Goal: Task Accomplishment & Management: Use online tool/utility

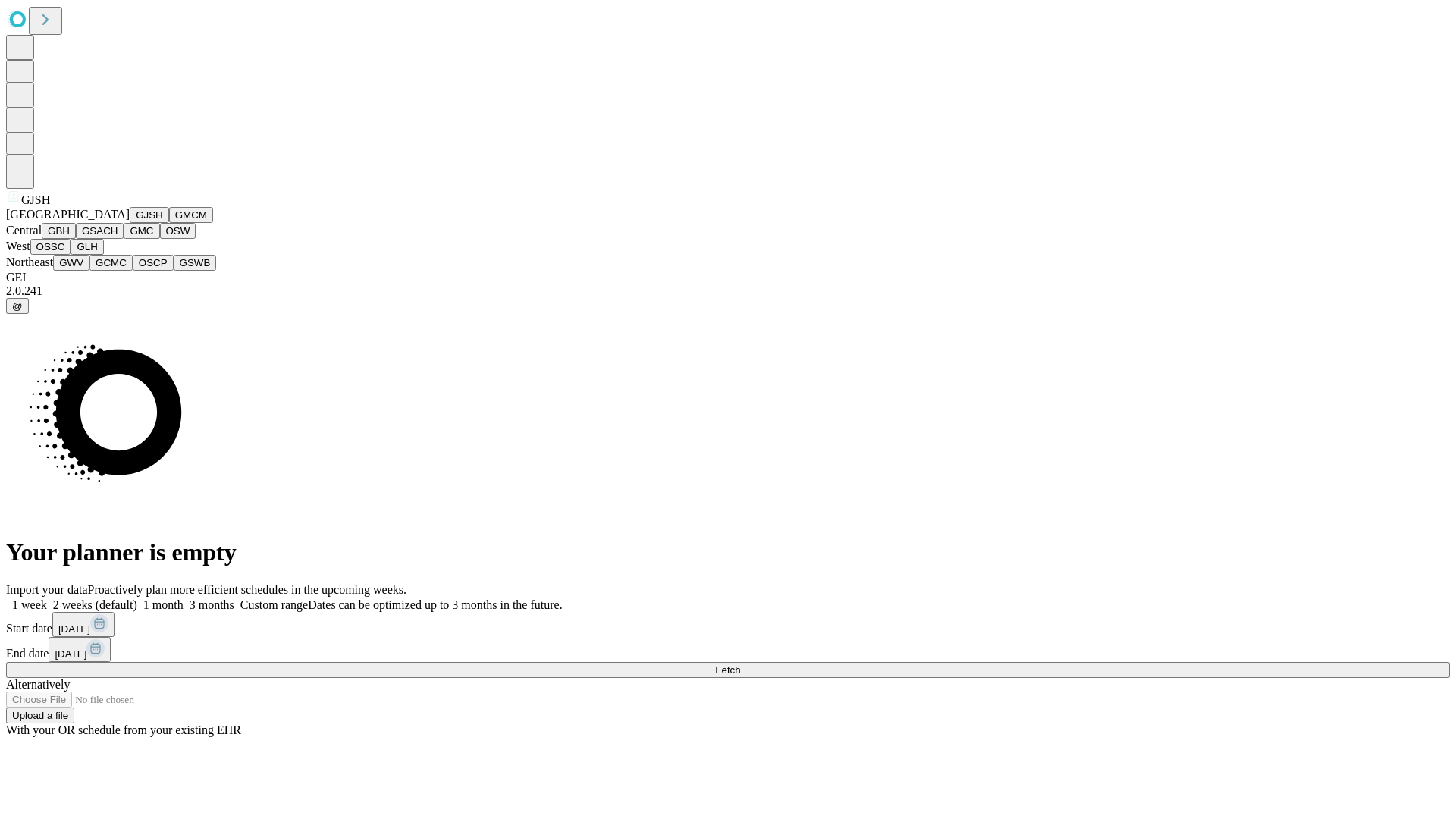
click at [129, 223] on button "GJSH" at bounding box center [149, 215] width 39 height 16
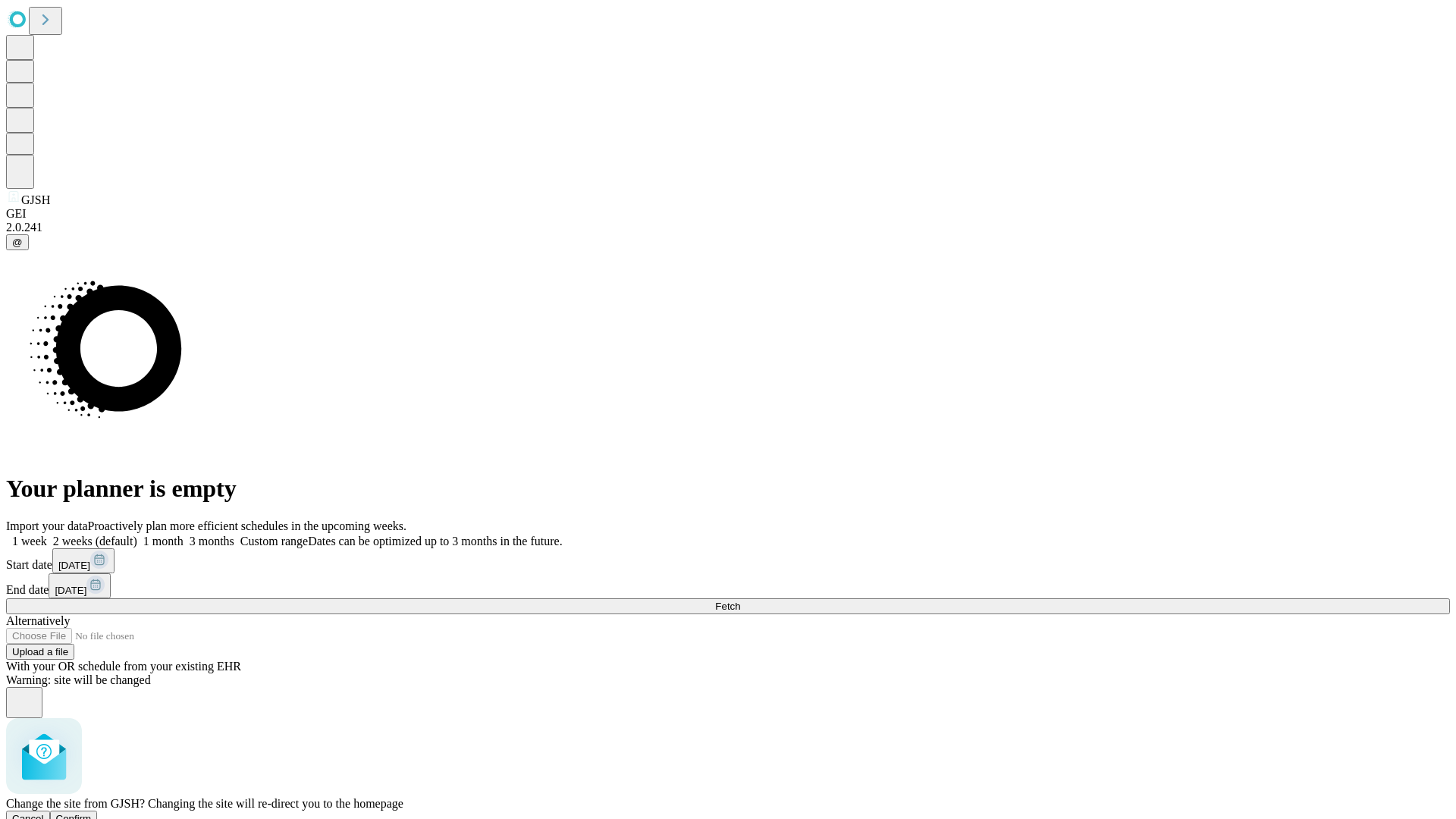
click at [92, 813] on span "Confirm" at bounding box center [73, 819] width 35 height 12
click at [183, 535] on label "1 month" at bounding box center [160, 541] width 46 height 13
click at [741, 601] on span "Fetch" at bounding box center [728, 606] width 25 height 12
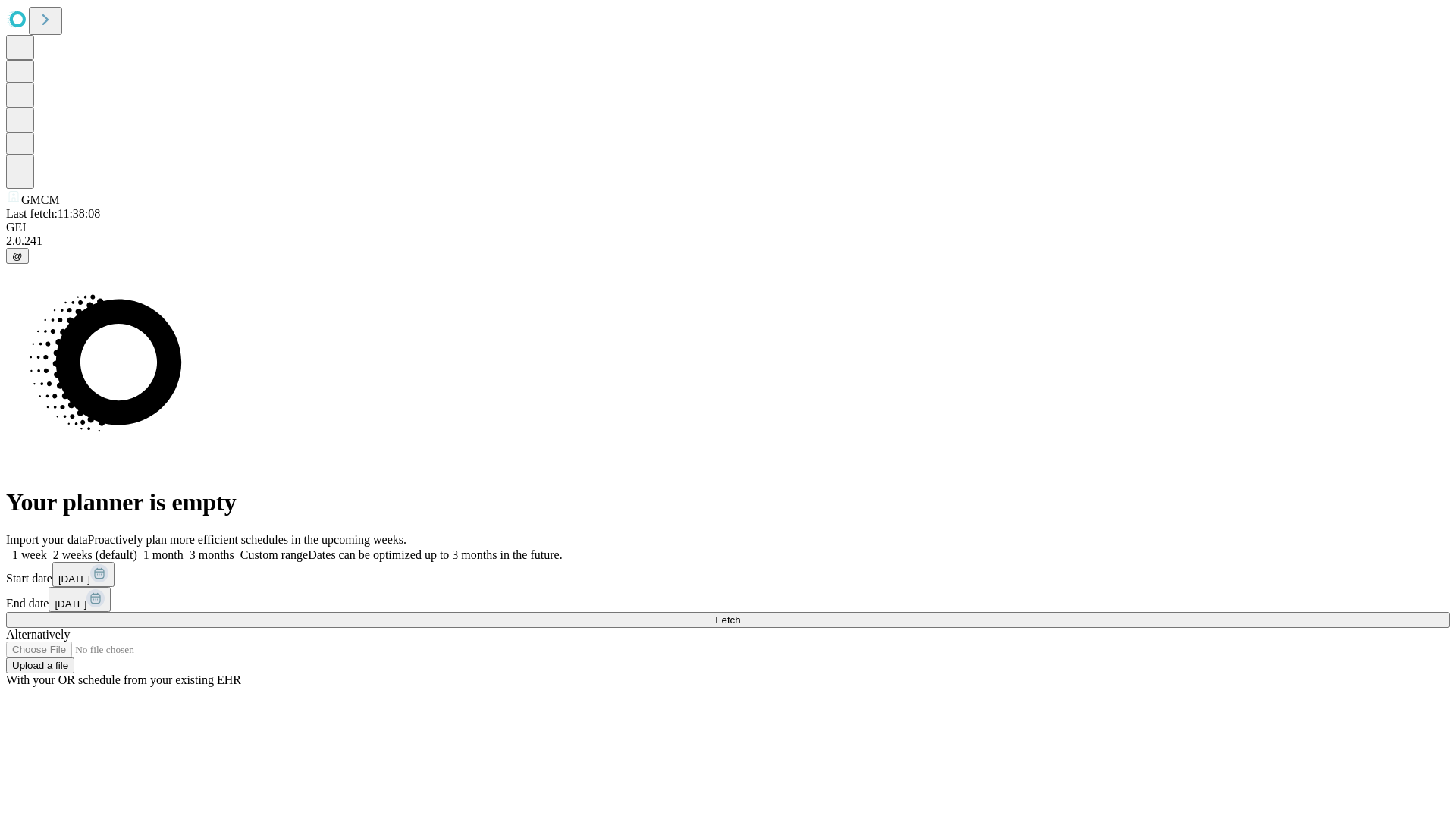
click at [183, 549] on label "1 month" at bounding box center [160, 554] width 46 height 13
click at [741, 614] on span "Fetch" at bounding box center [728, 620] width 25 height 12
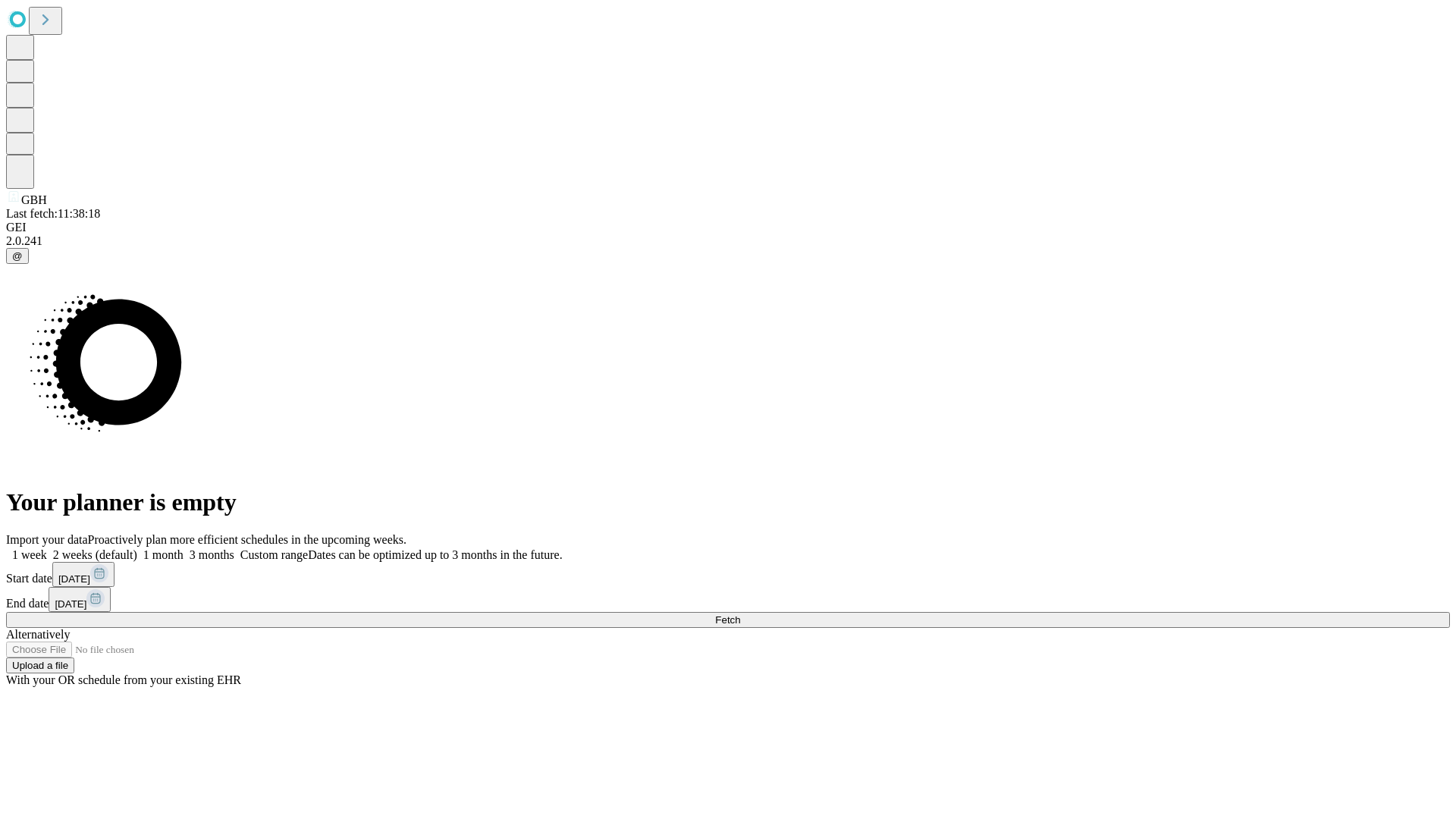
click at [183, 549] on label "1 month" at bounding box center [160, 554] width 46 height 13
click at [741, 614] on span "Fetch" at bounding box center [728, 620] width 25 height 12
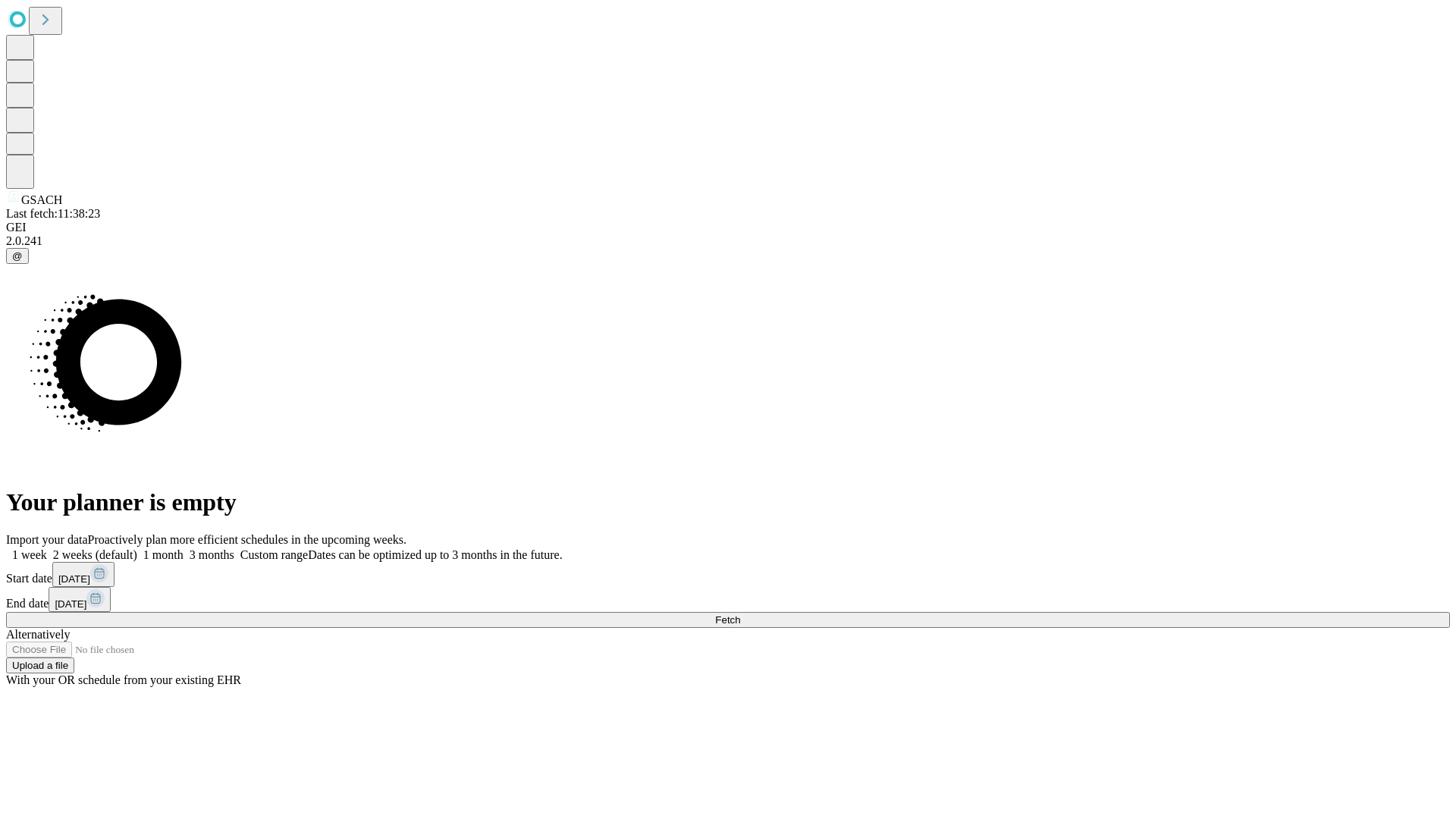
click at [183, 549] on label "1 month" at bounding box center [160, 554] width 46 height 13
click at [741, 614] on span "Fetch" at bounding box center [728, 620] width 25 height 12
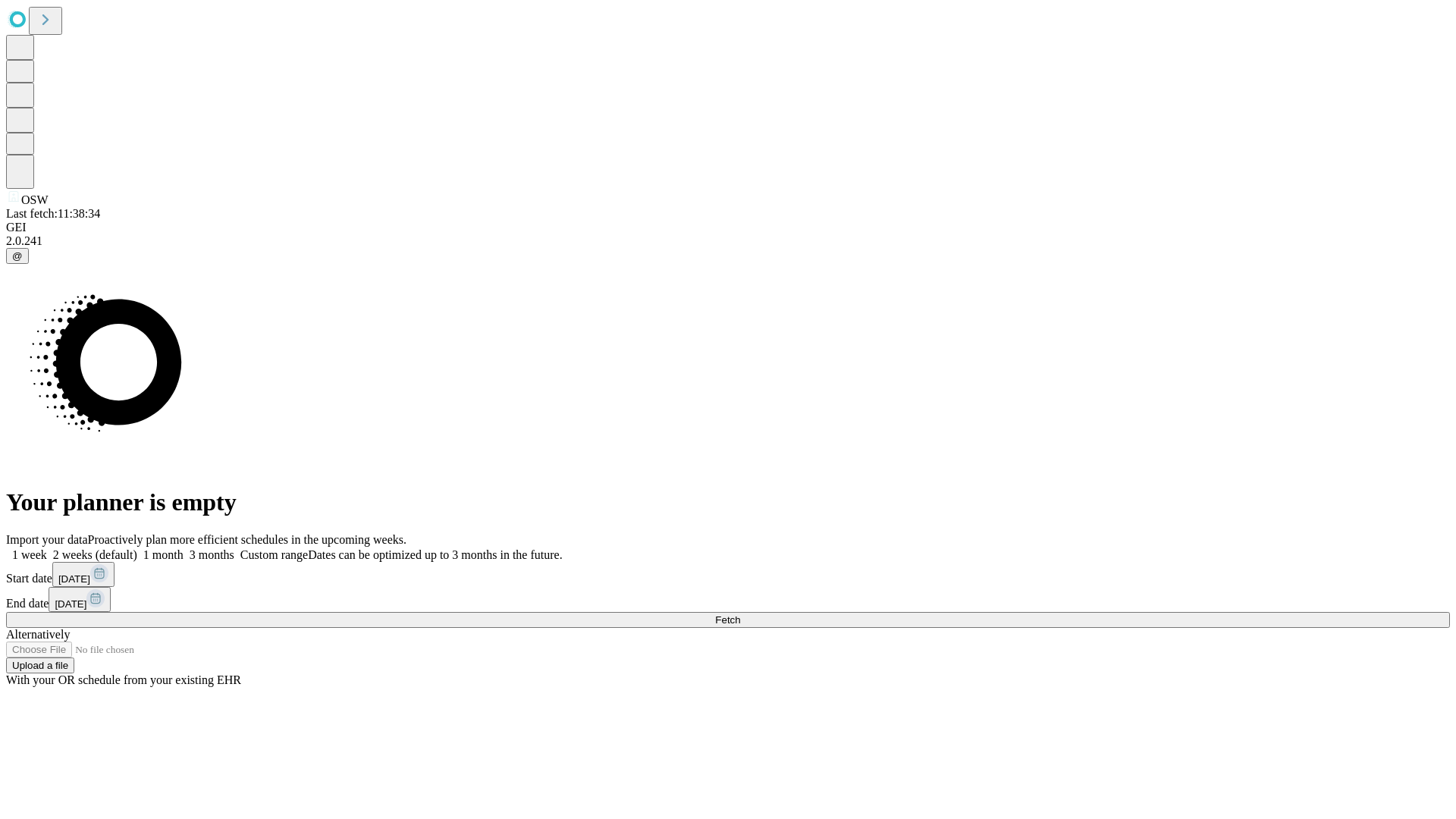
click at [183, 549] on label "1 month" at bounding box center [160, 554] width 46 height 13
click at [741, 614] on span "Fetch" at bounding box center [728, 620] width 25 height 12
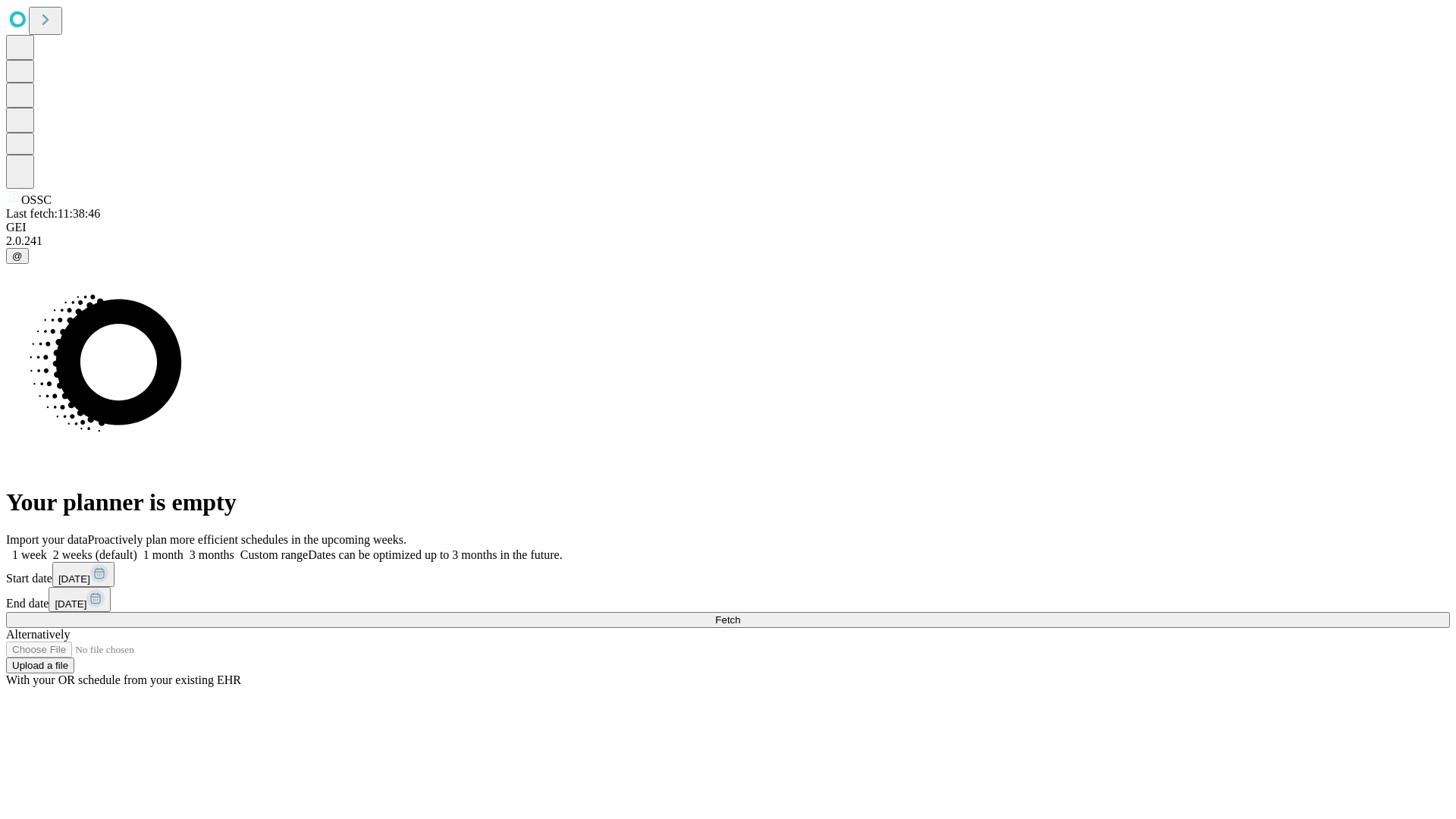
click at [183, 549] on label "1 month" at bounding box center [160, 554] width 46 height 13
click at [741, 614] on span "Fetch" at bounding box center [728, 620] width 25 height 12
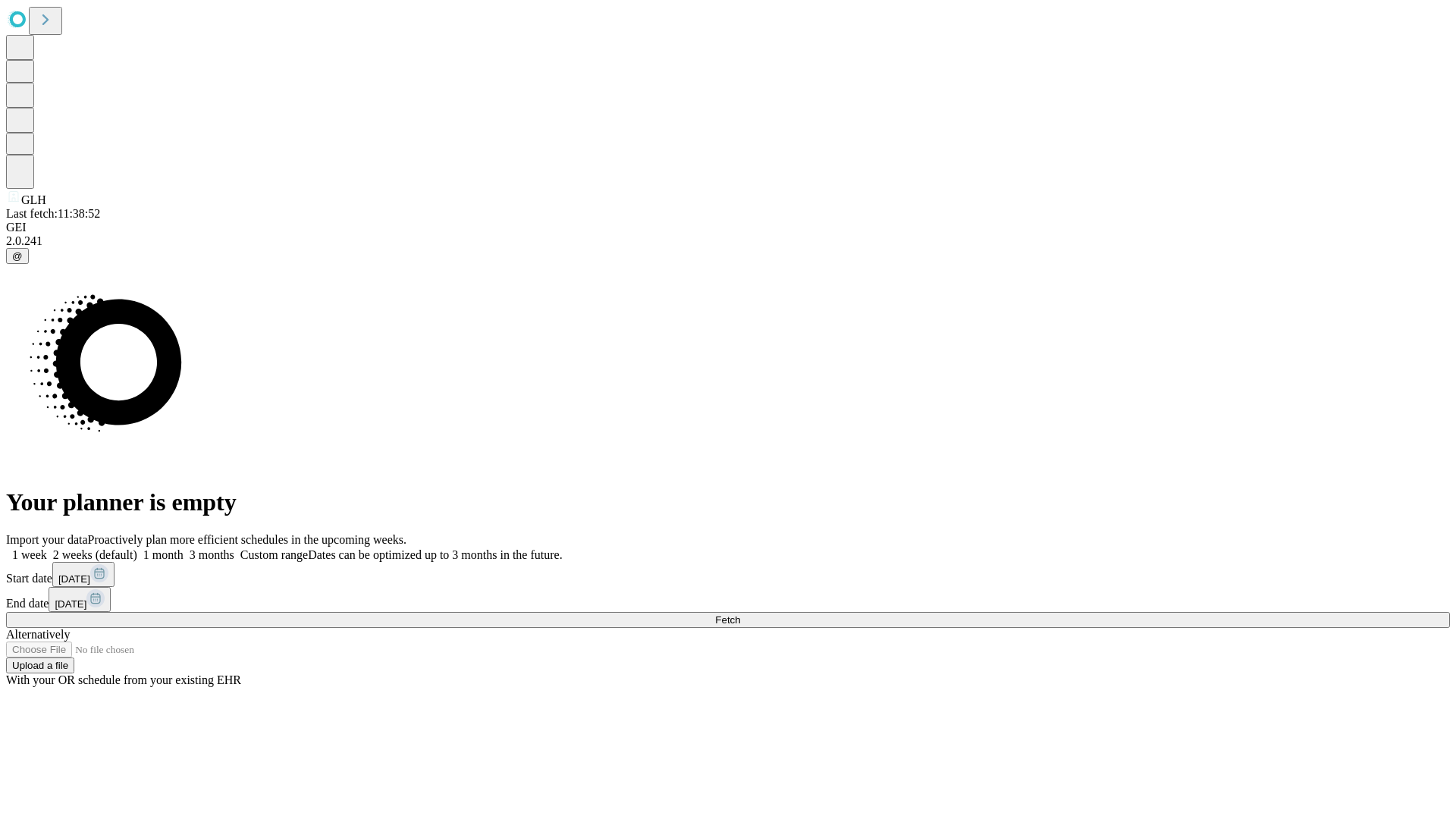
click at [183, 549] on label "1 month" at bounding box center [160, 554] width 46 height 13
click at [741, 614] on span "Fetch" at bounding box center [728, 620] width 25 height 12
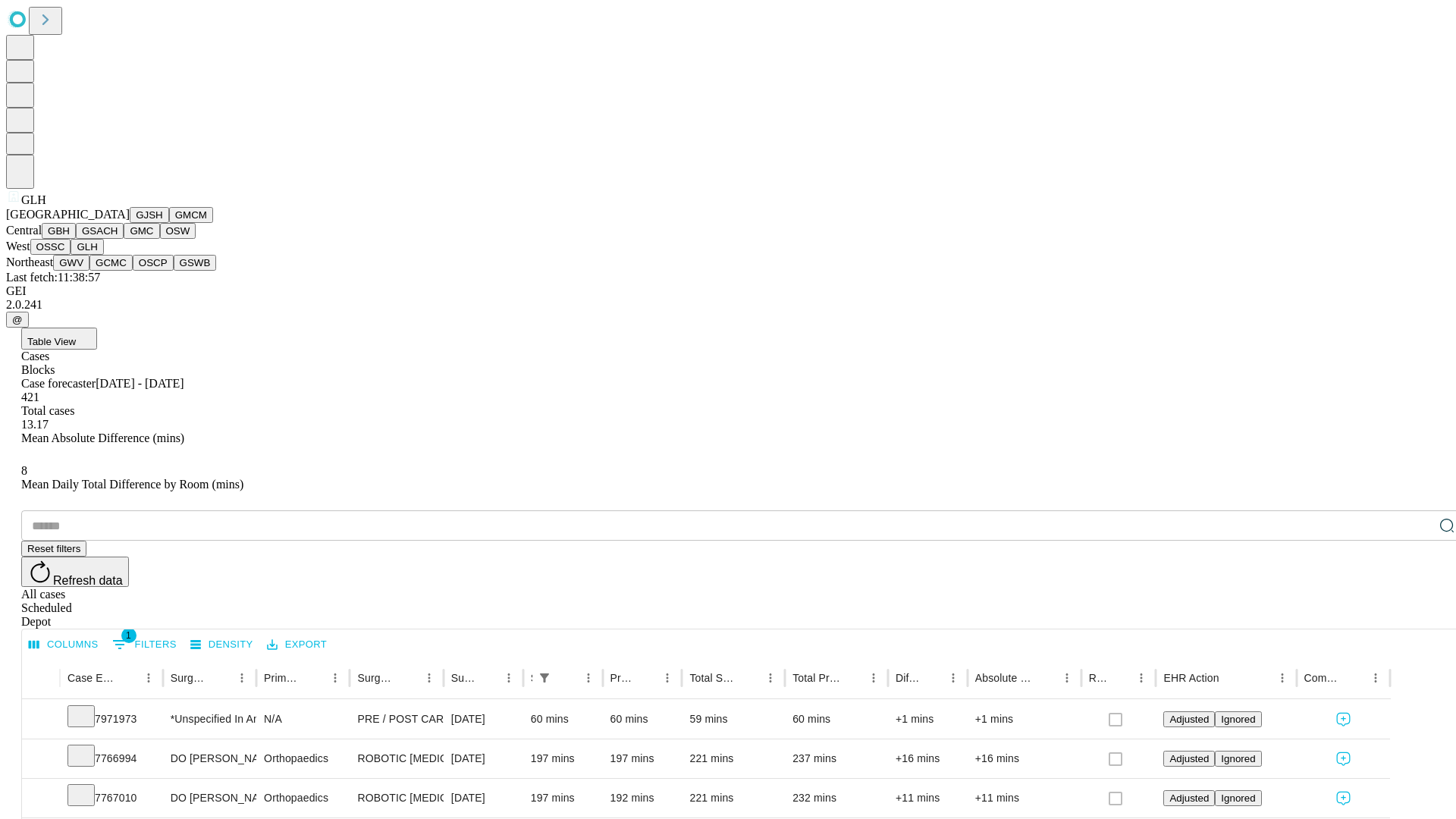
click at [89, 270] on button "GWV" at bounding box center [71, 263] width 36 height 16
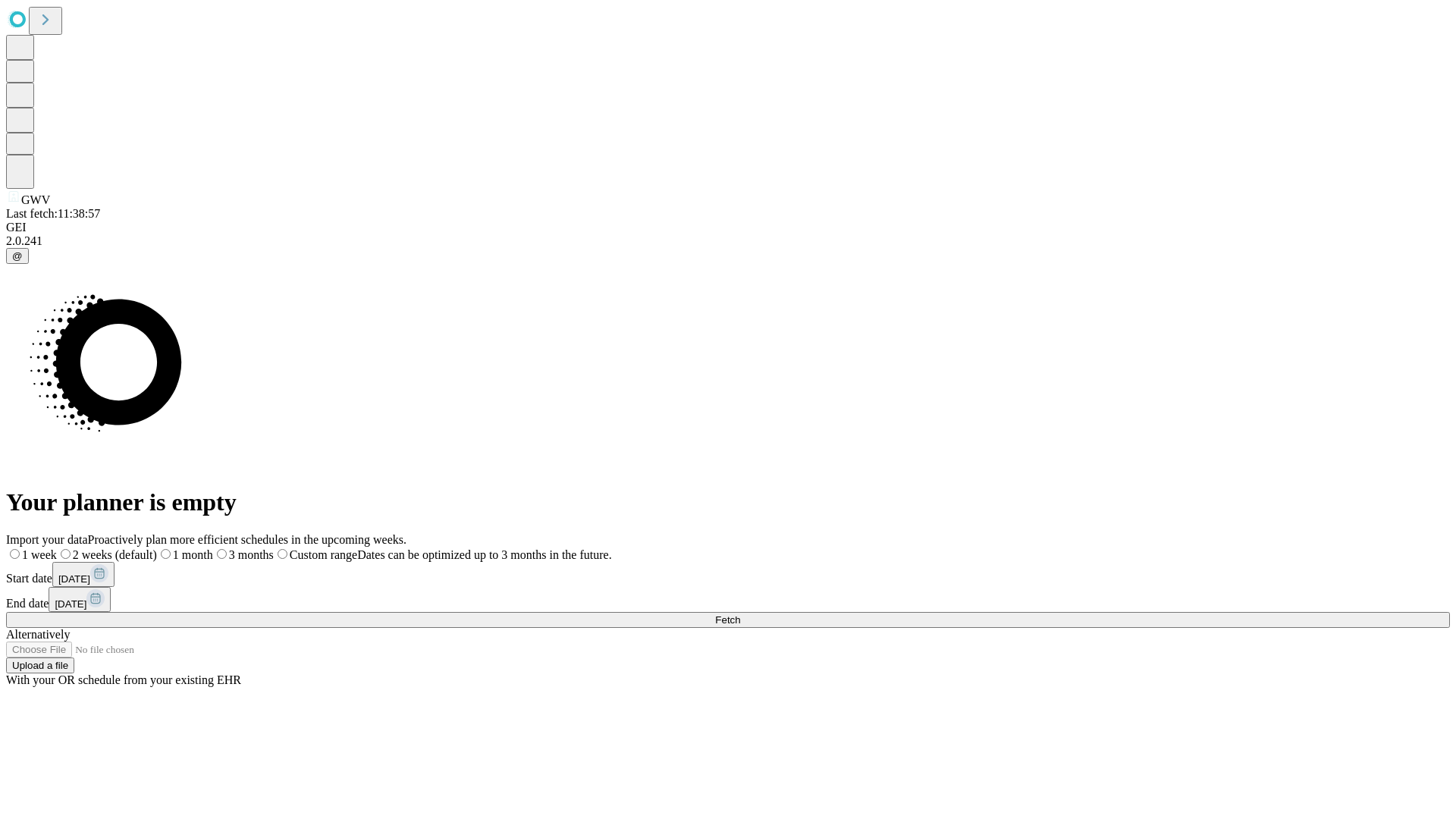
click at [214, 549] on label "1 month" at bounding box center [184, 554] width 56 height 13
click at [741, 614] on span "Fetch" at bounding box center [728, 620] width 25 height 12
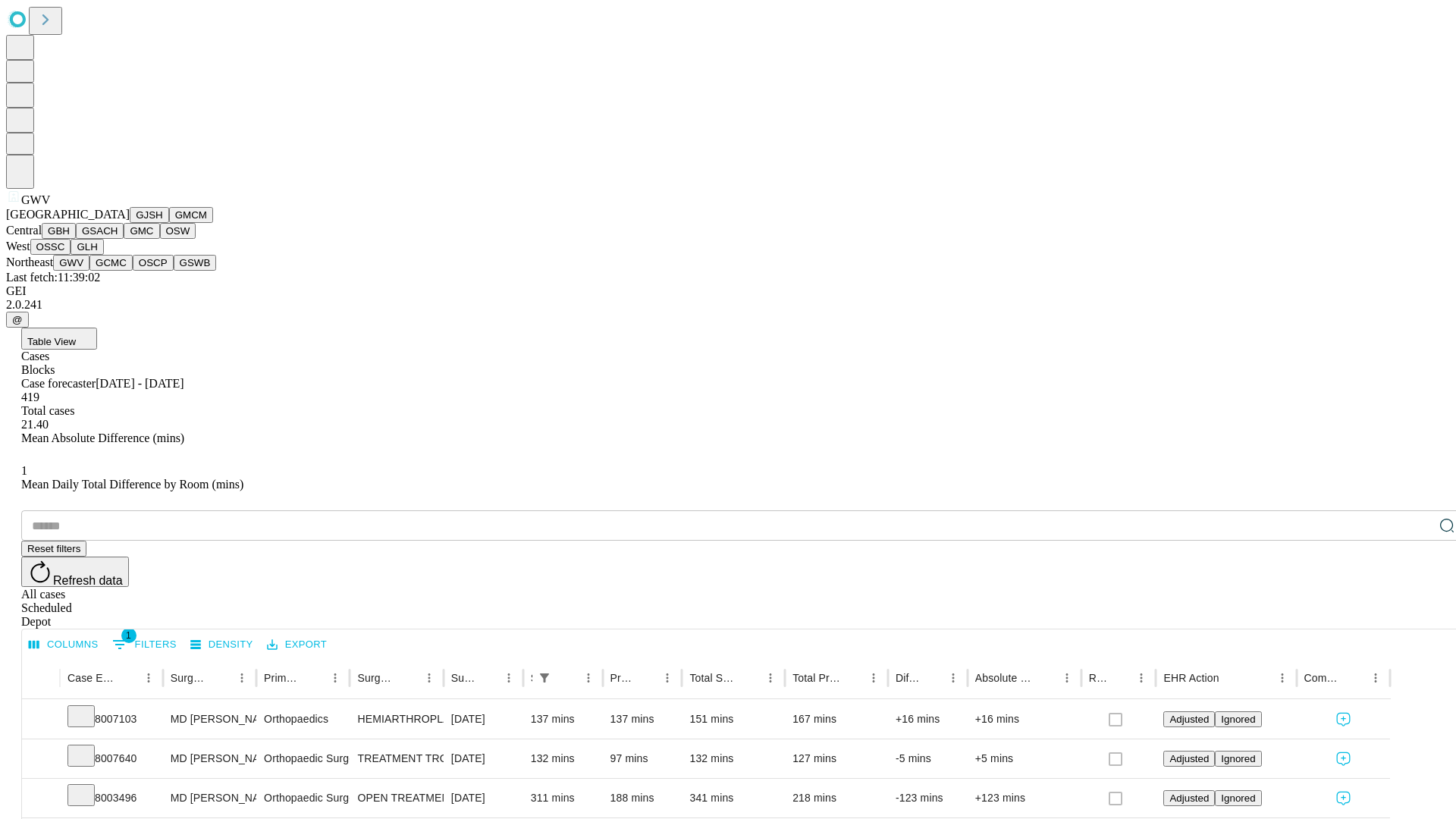
click at [118, 270] on button "GCMC" at bounding box center [111, 263] width 43 height 16
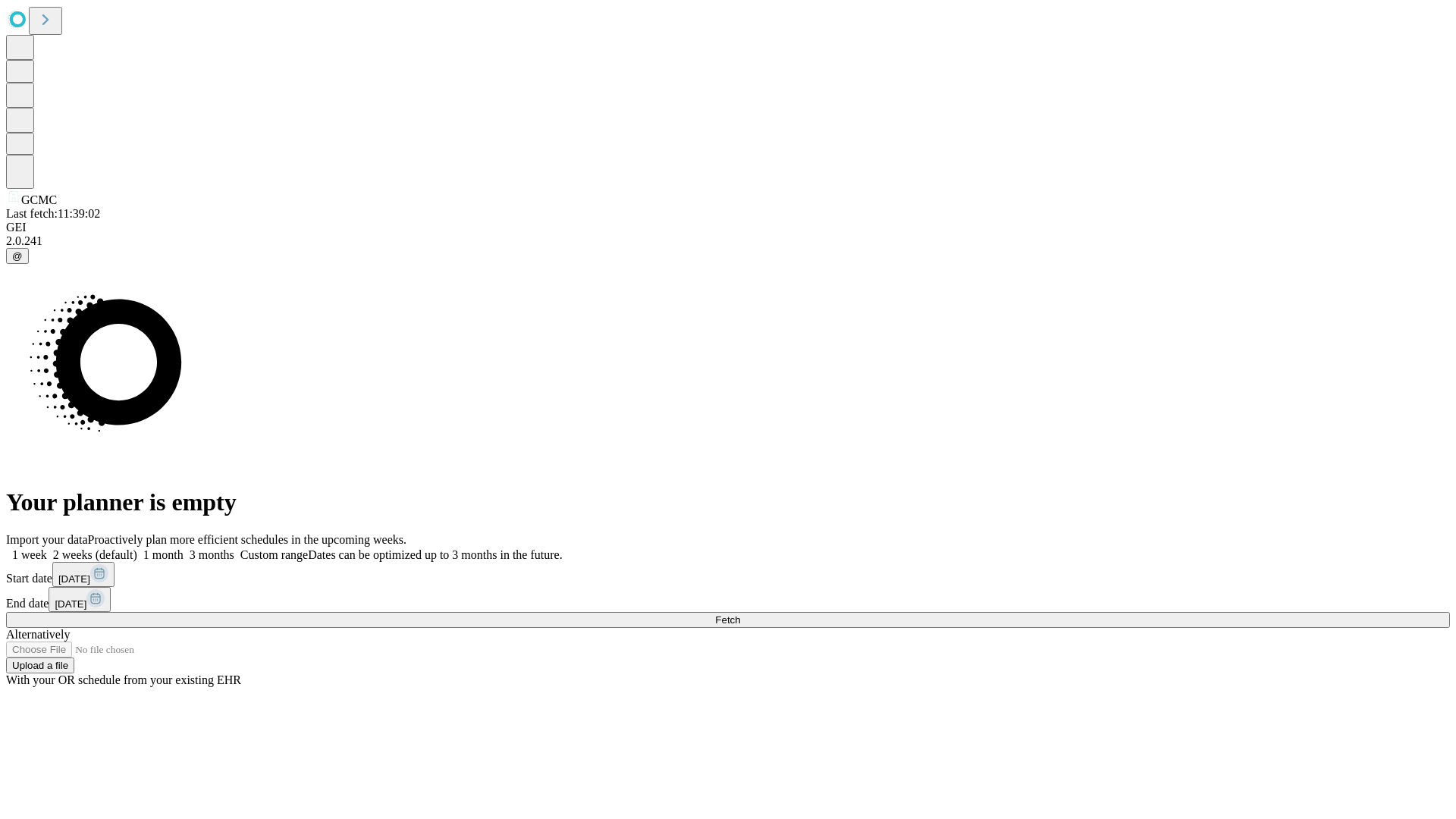
click at [183, 549] on label "1 month" at bounding box center [160, 554] width 46 height 13
click at [741, 614] on span "Fetch" at bounding box center [728, 620] width 25 height 12
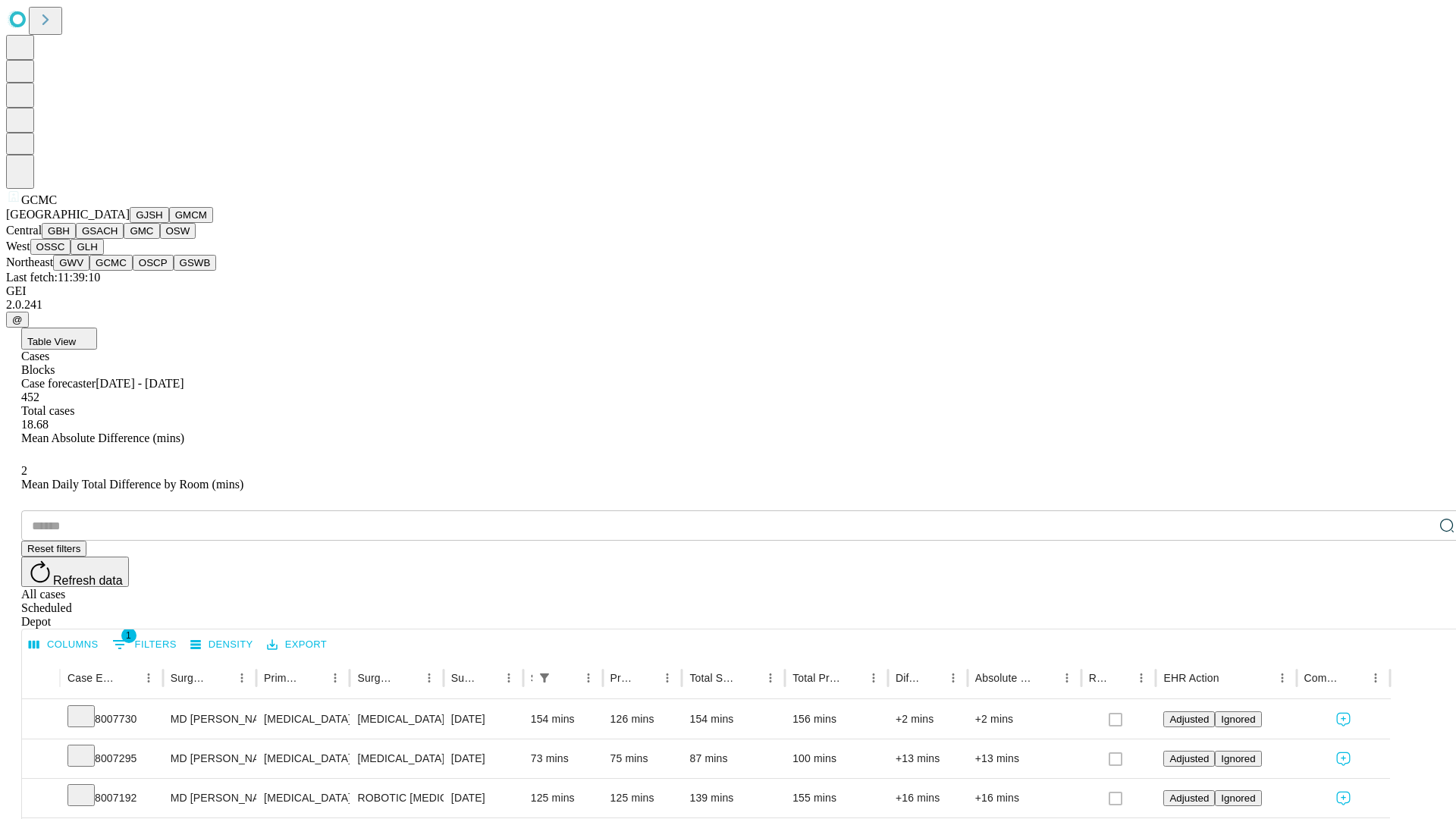
click at [132, 270] on button "OSCP" at bounding box center [153, 263] width 41 height 16
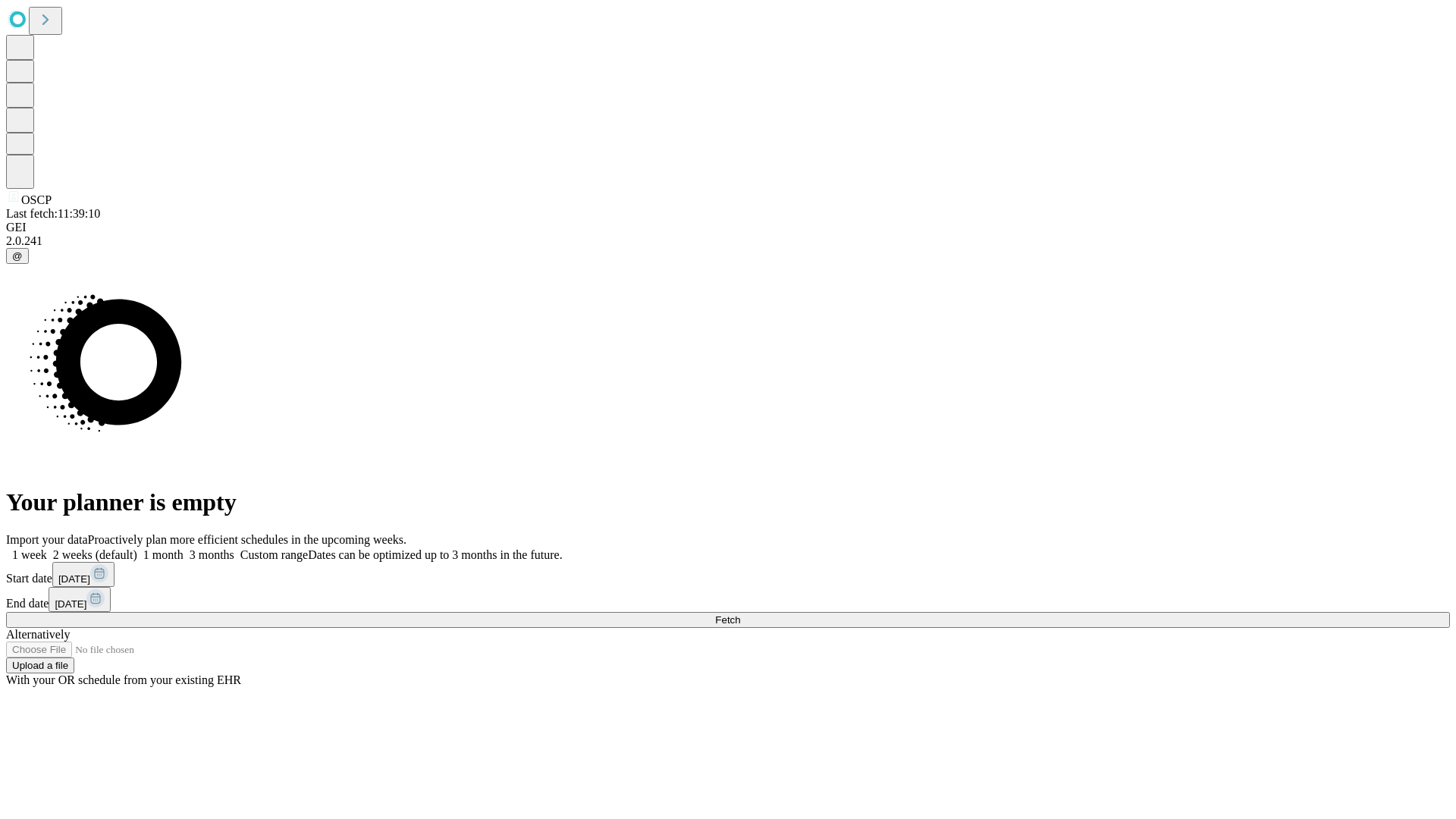
click at [741, 614] on span "Fetch" at bounding box center [728, 620] width 25 height 12
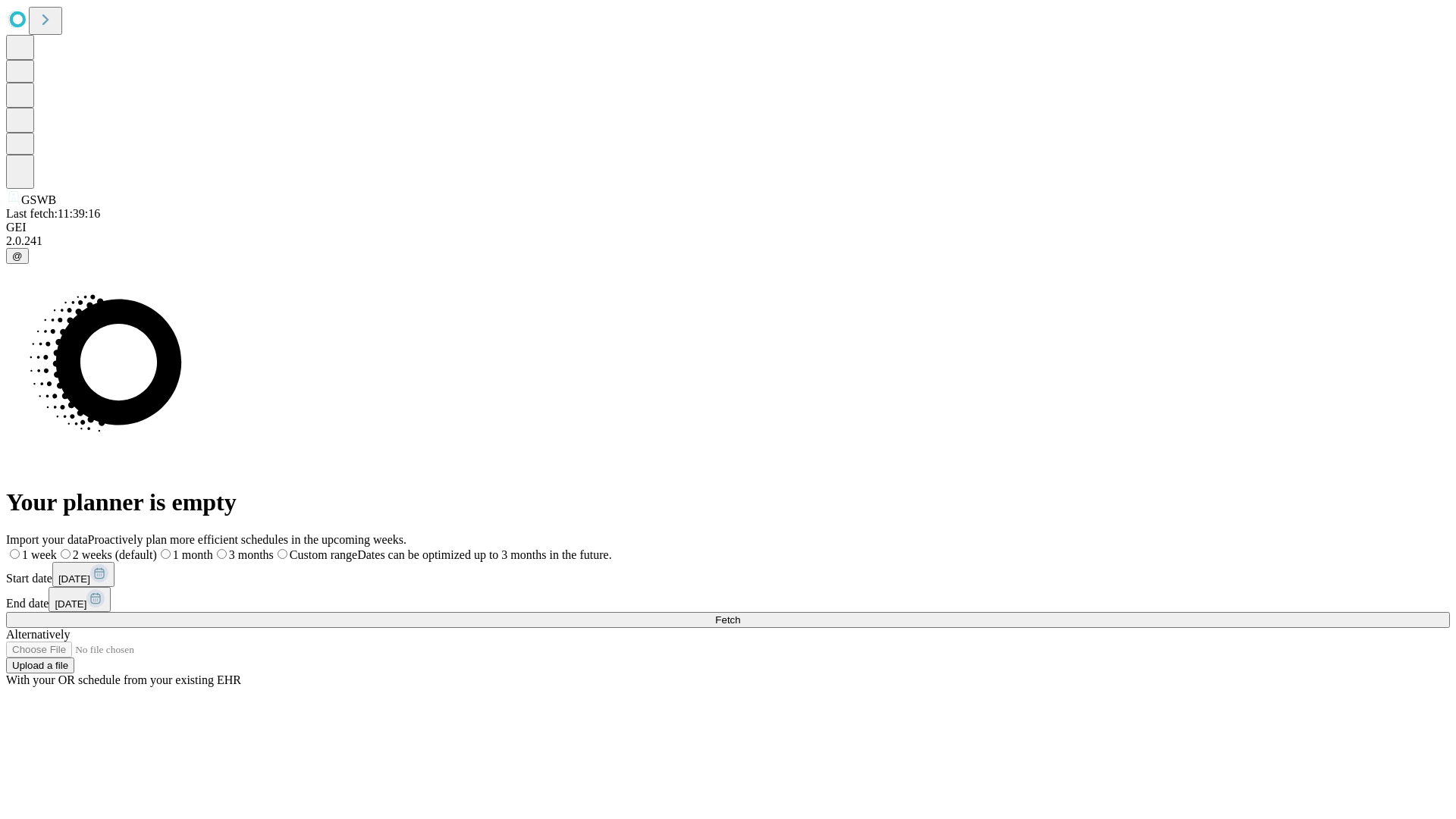
click at [214, 549] on label "1 month" at bounding box center [184, 554] width 56 height 13
click at [741, 614] on span "Fetch" at bounding box center [728, 620] width 25 height 12
